Goal: Find specific page/section: Find specific page/section

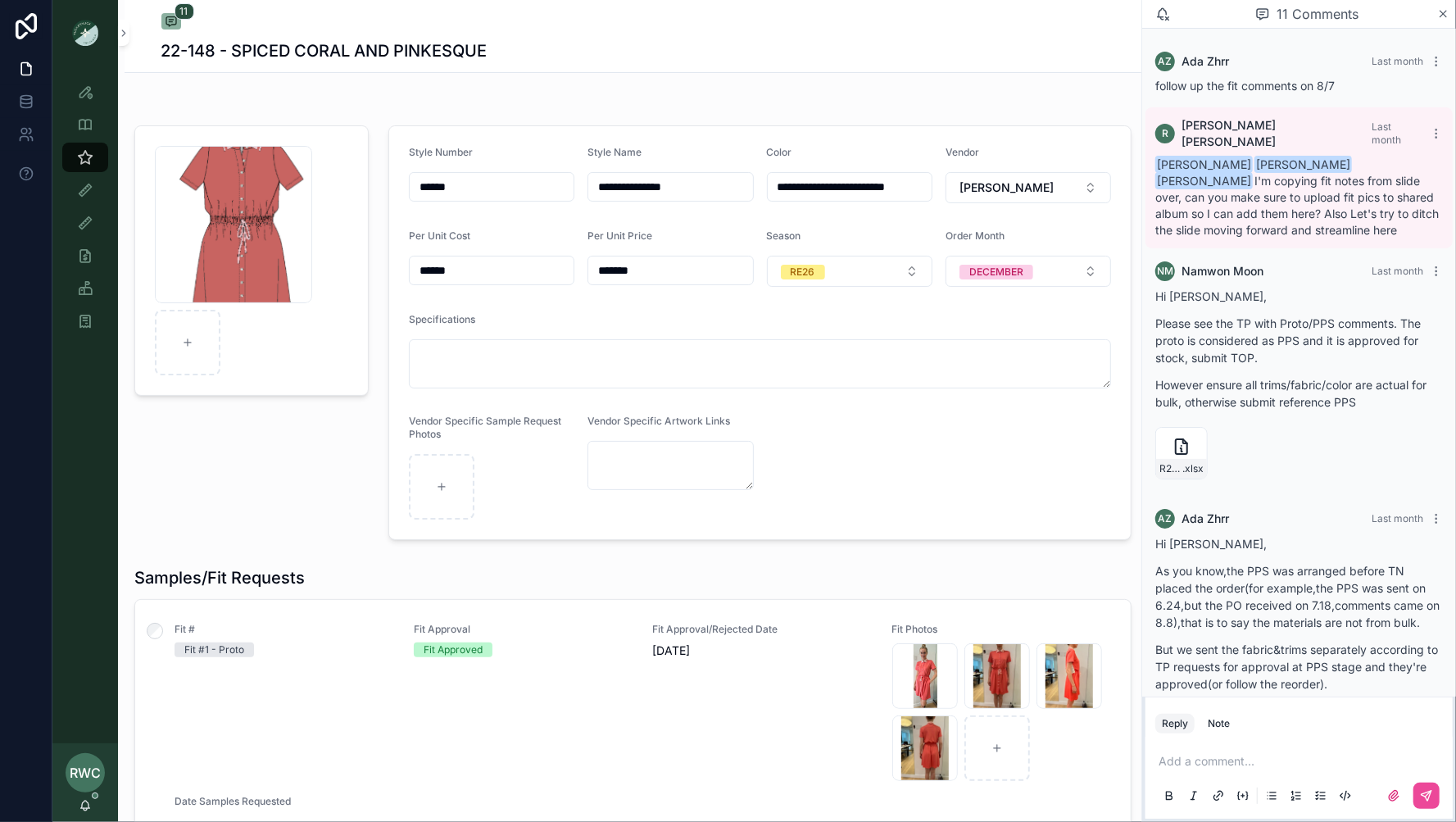
scroll to position [1210, 0]
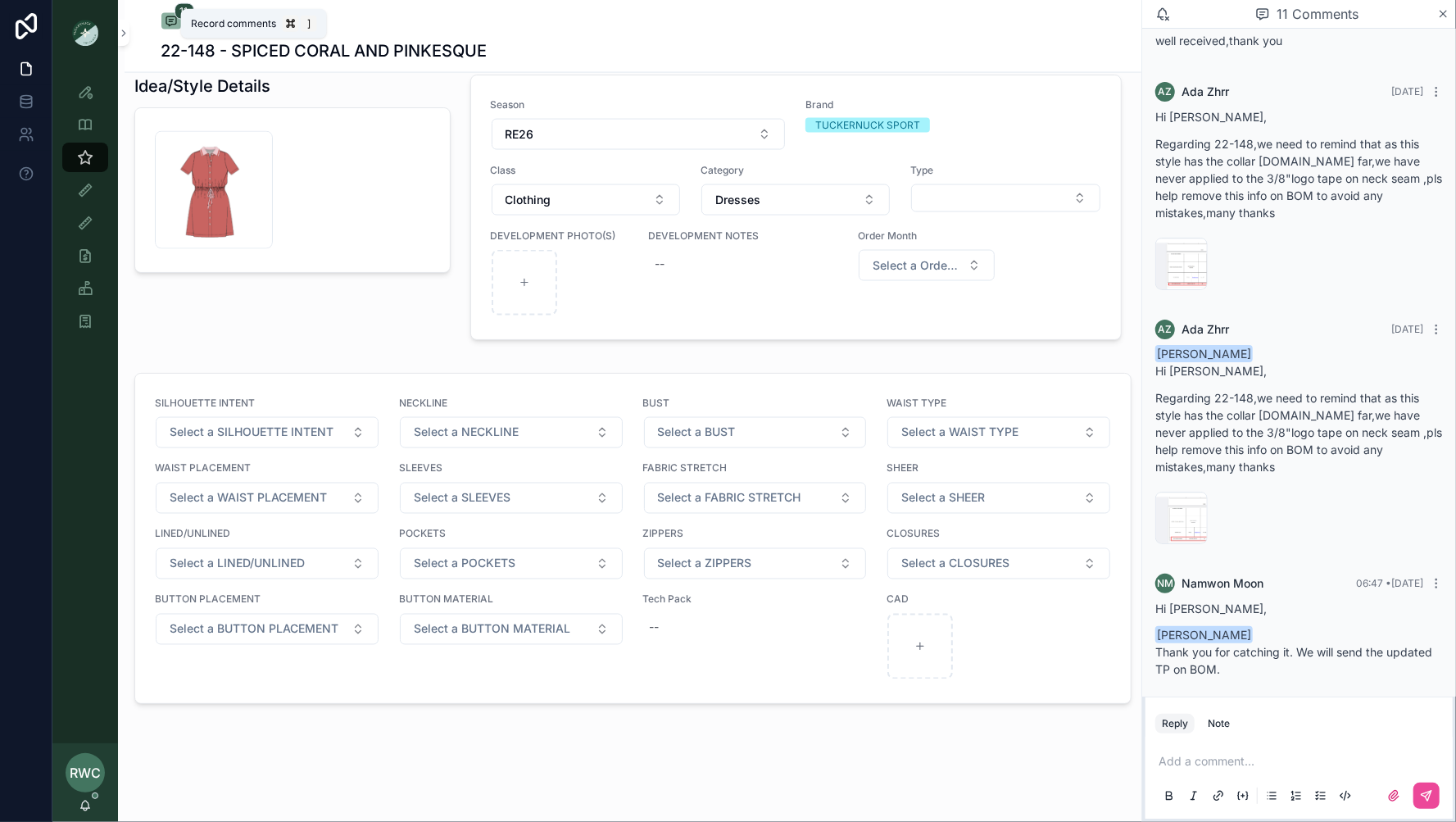
click at [177, 17] on span "11" at bounding box center [184, 12] width 20 height 17
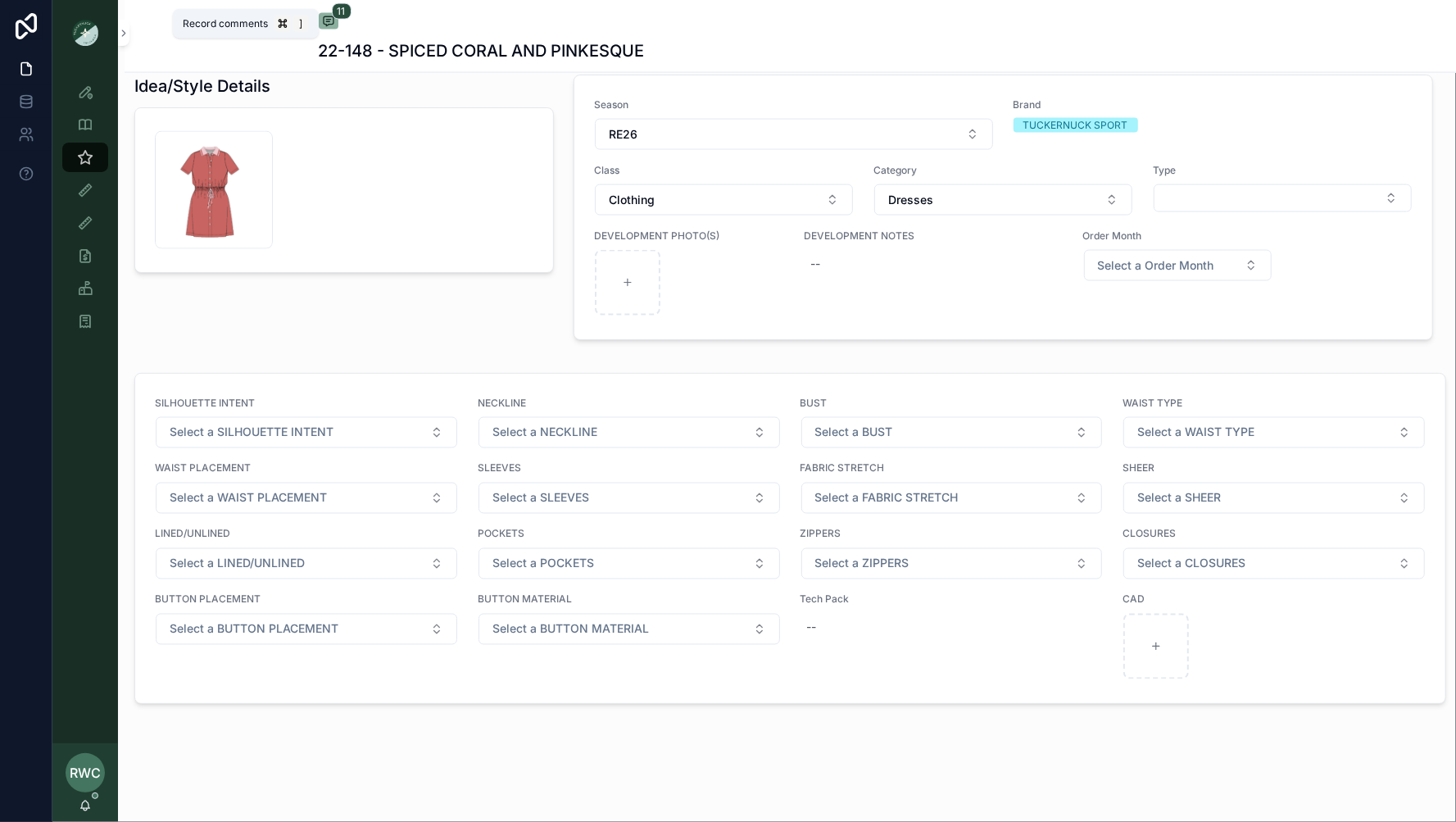
scroll to position [944, 0]
click at [329, 17] on icon "scrollable content" at bounding box center [328, 21] width 13 height 13
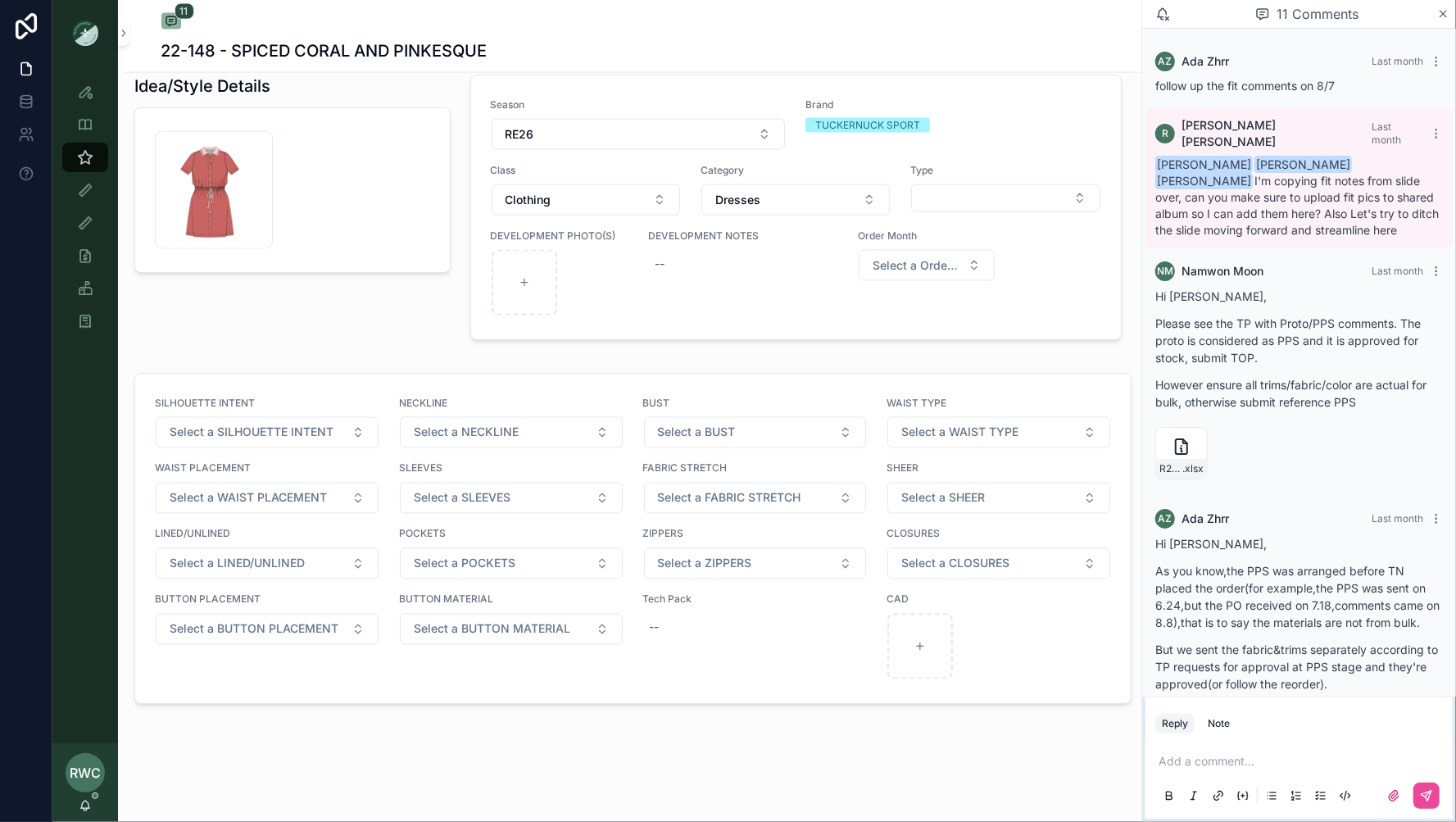
scroll to position [1357, 0]
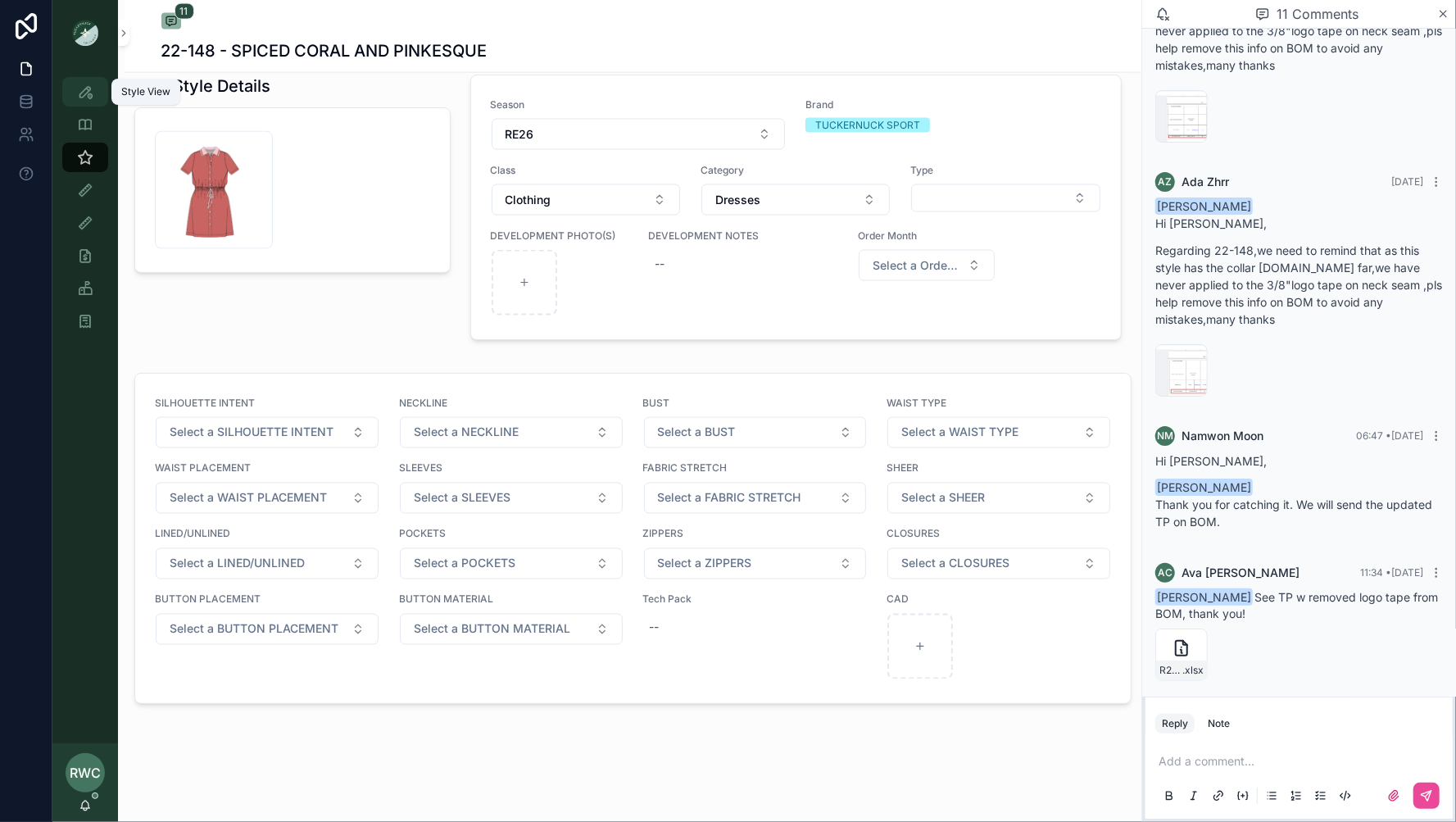
click at [85, 90] on icon "scrollable content" at bounding box center [86, 92] width 17 height 17
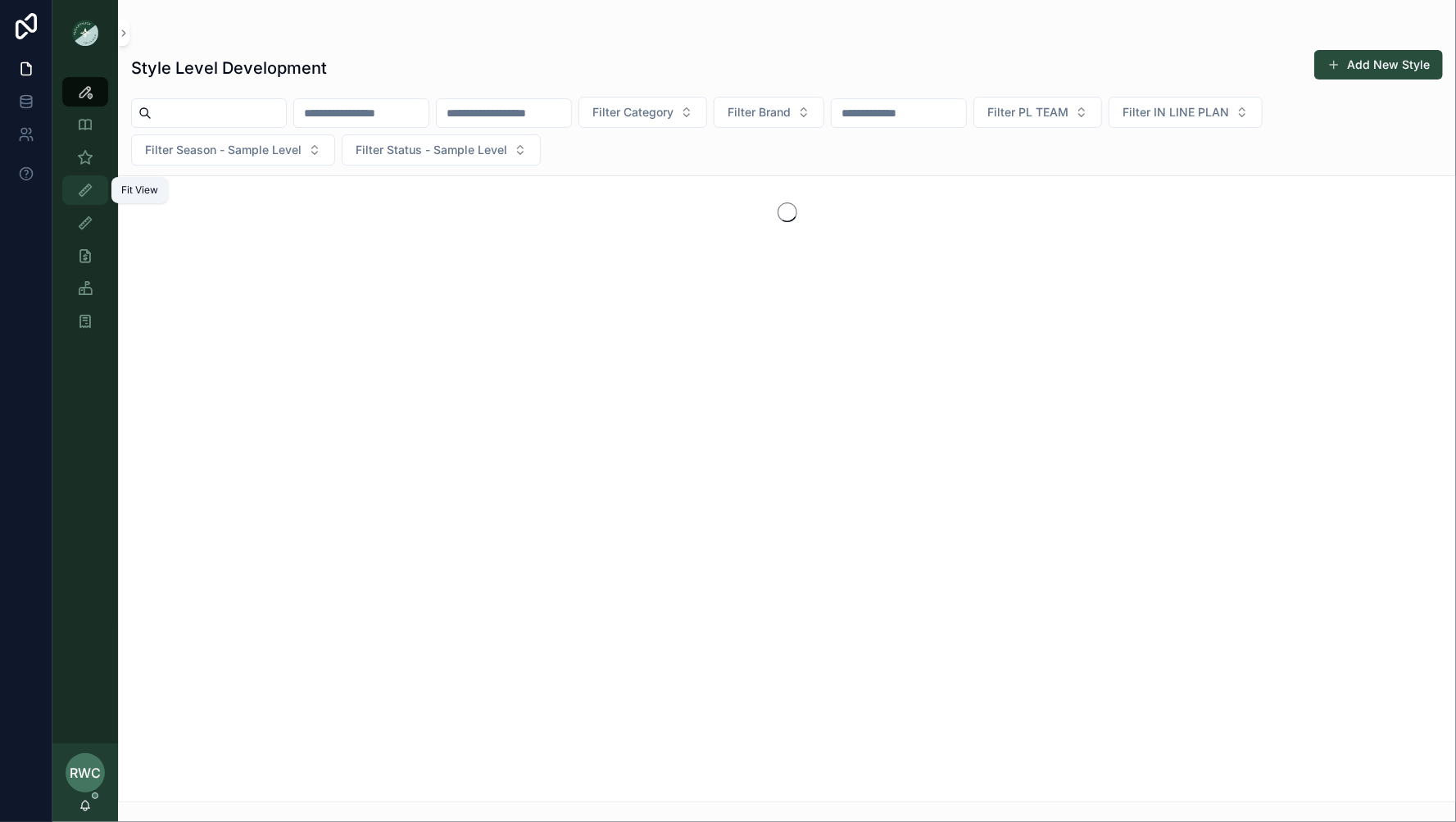
click at [81, 193] on icon "scrollable content" at bounding box center [86, 190] width 17 height 17
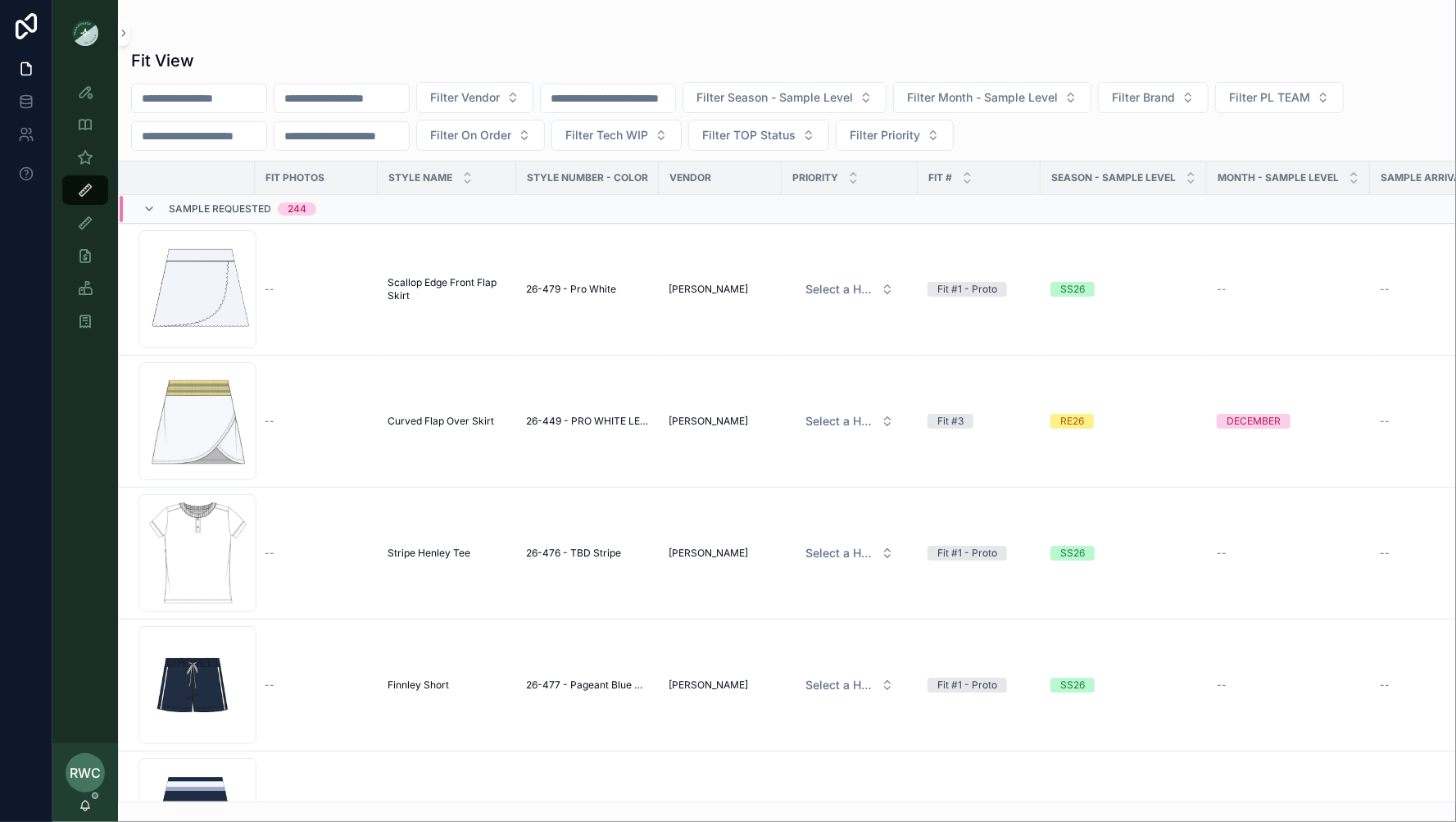
click at [245, 94] on input "scrollable content" at bounding box center [199, 98] width 134 height 23
type input "*******"
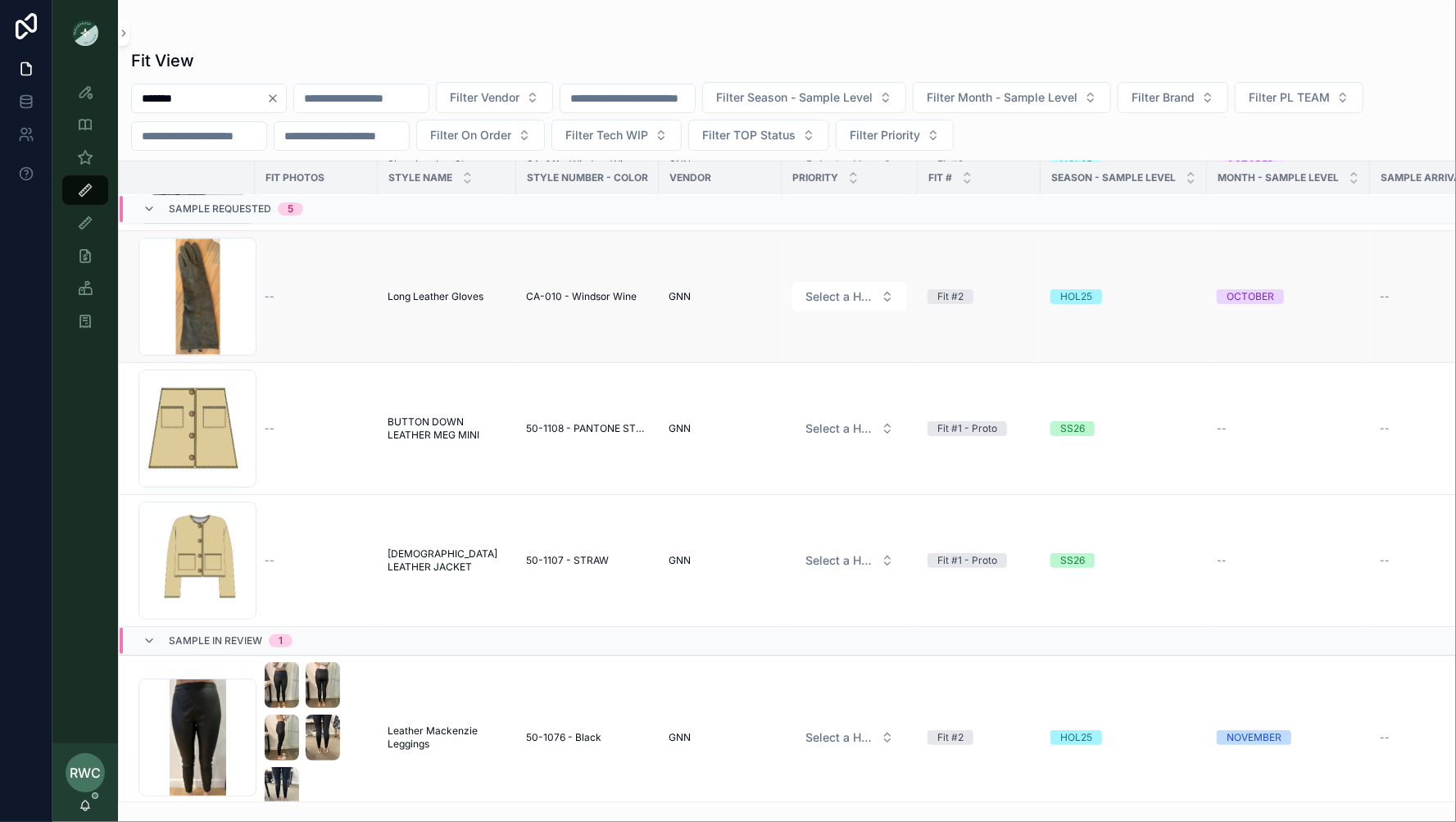
scroll to position [431, 0]
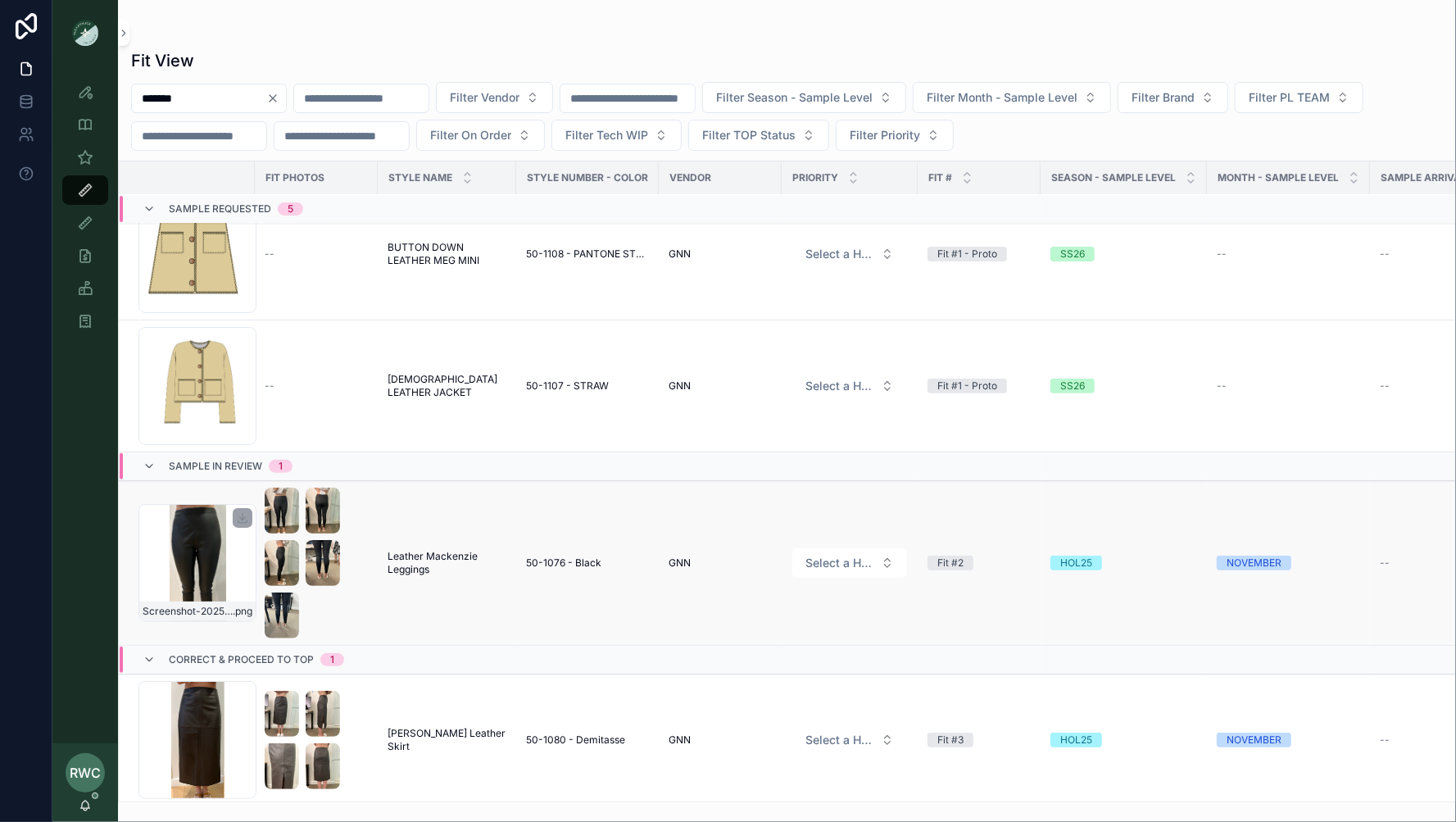
click at [231, 569] on div "Screenshot-2025-08-06-145824 .png" at bounding box center [198, 563] width 118 height 118
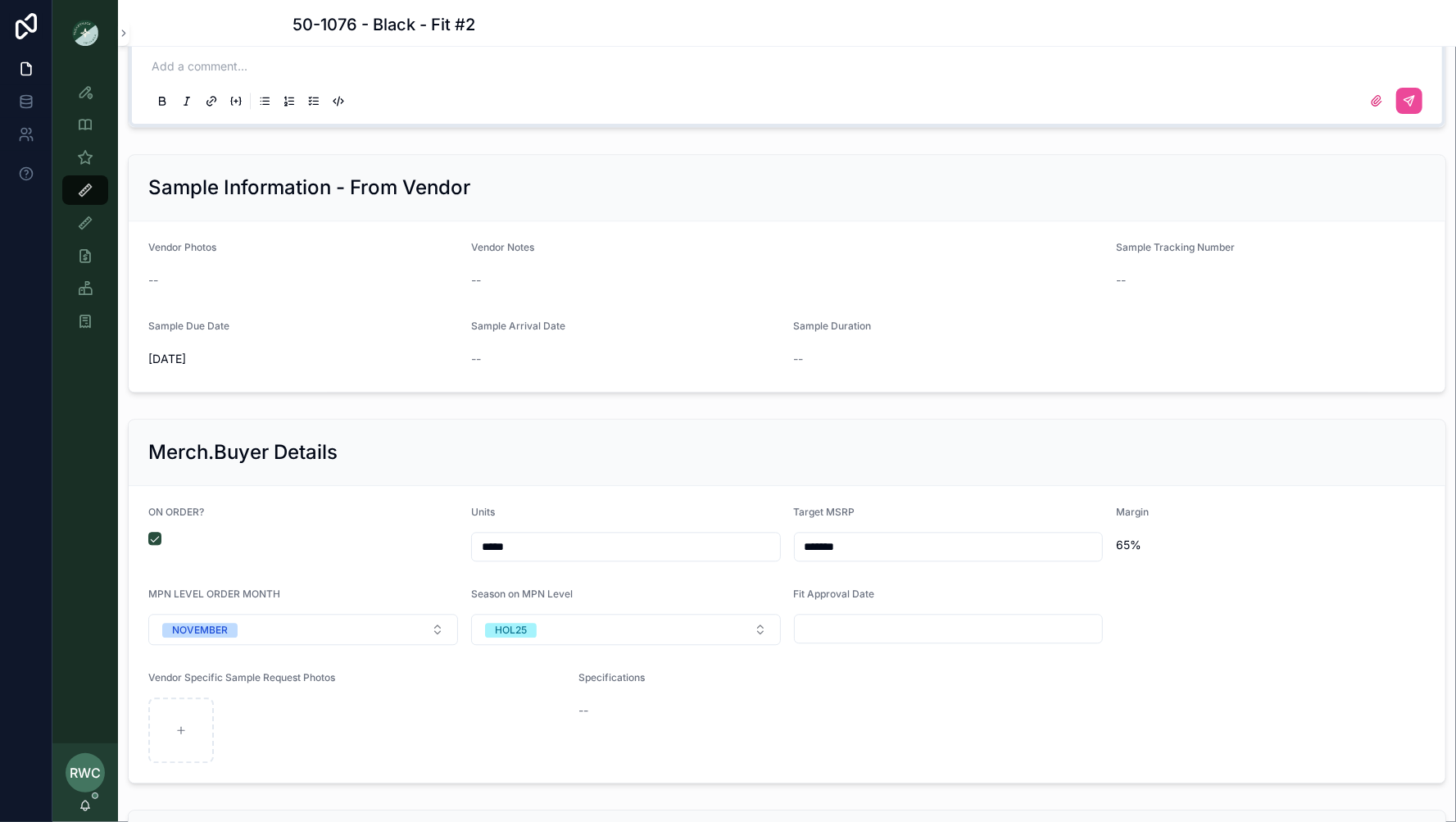
scroll to position [2914, 0]
